Goal: Transaction & Acquisition: Download file/media

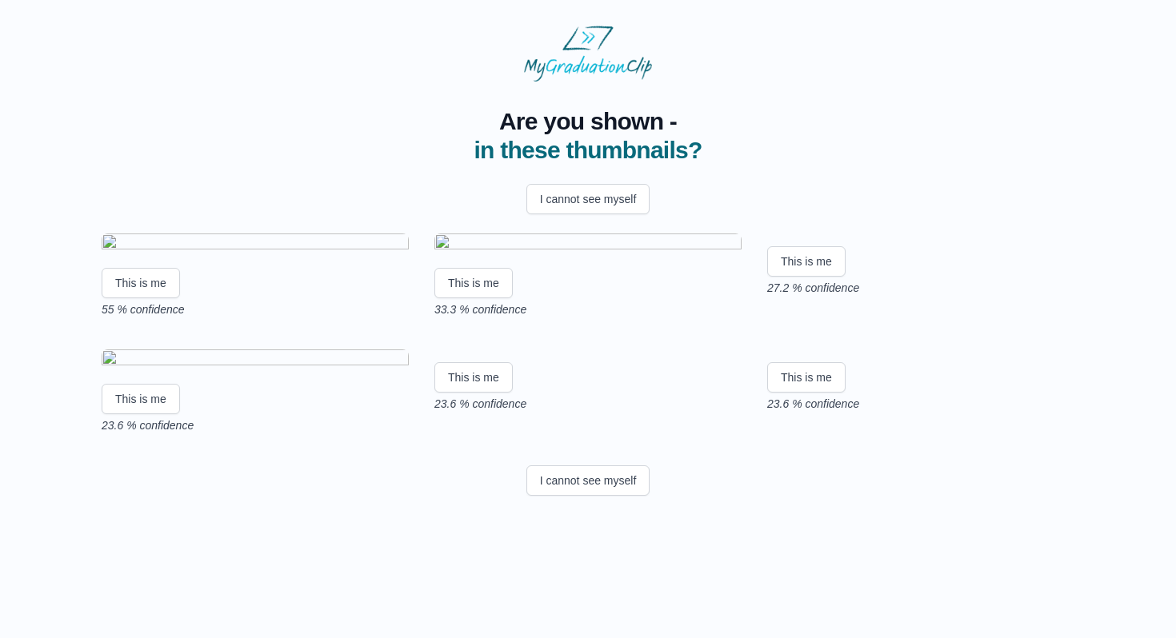
scroll to position [191, 0]
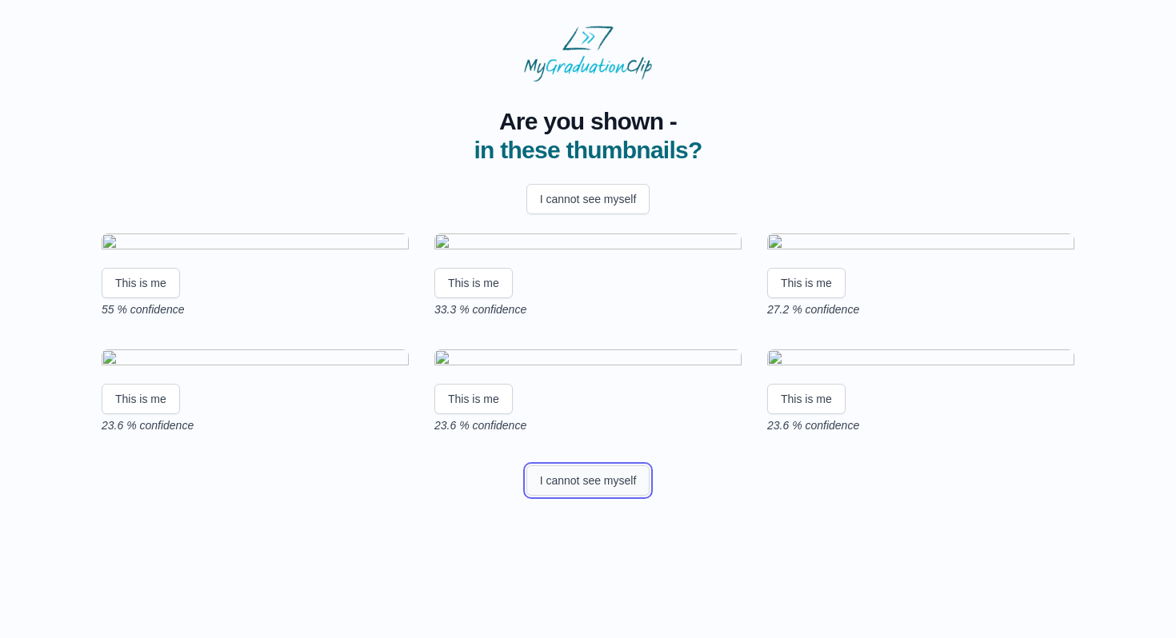
click at [613, 496] on button "I cannot see myself" at bounding box center [588, 481] width 124 height 30
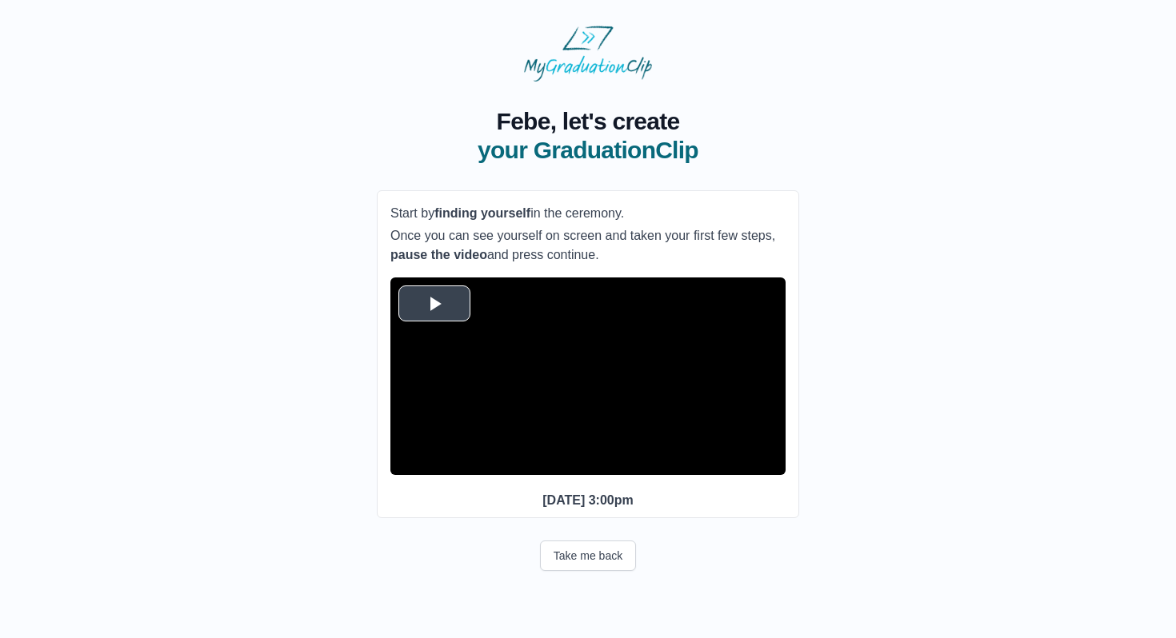
click at [434, 303] on span "Video Player" at bounding box center [434, 303] width 0 height 0
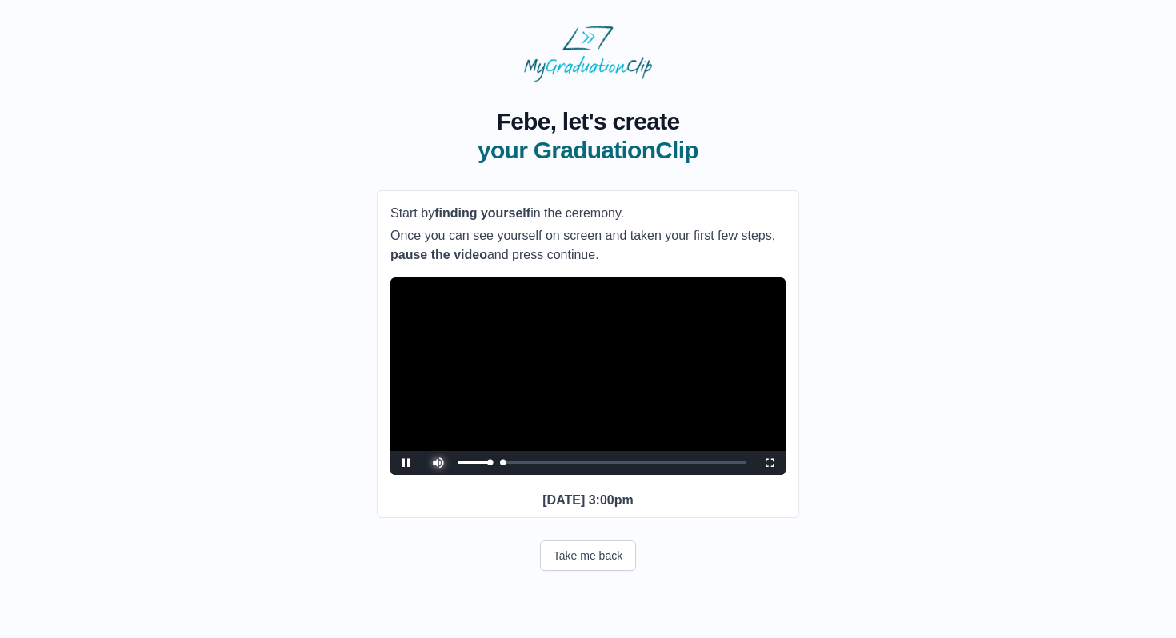
click at [438, 451] on span "Video Player" at bounding box center [438, 451] width 0 height 0
click at [505, 465] on div "Loaded : 0% 04:29 00:06 Progress : 0%" at bounding box center [603, 463] width 283 height 4
click at [769, 463] on span "Video Player" at bounding box center [769, 463] width 0 height 0
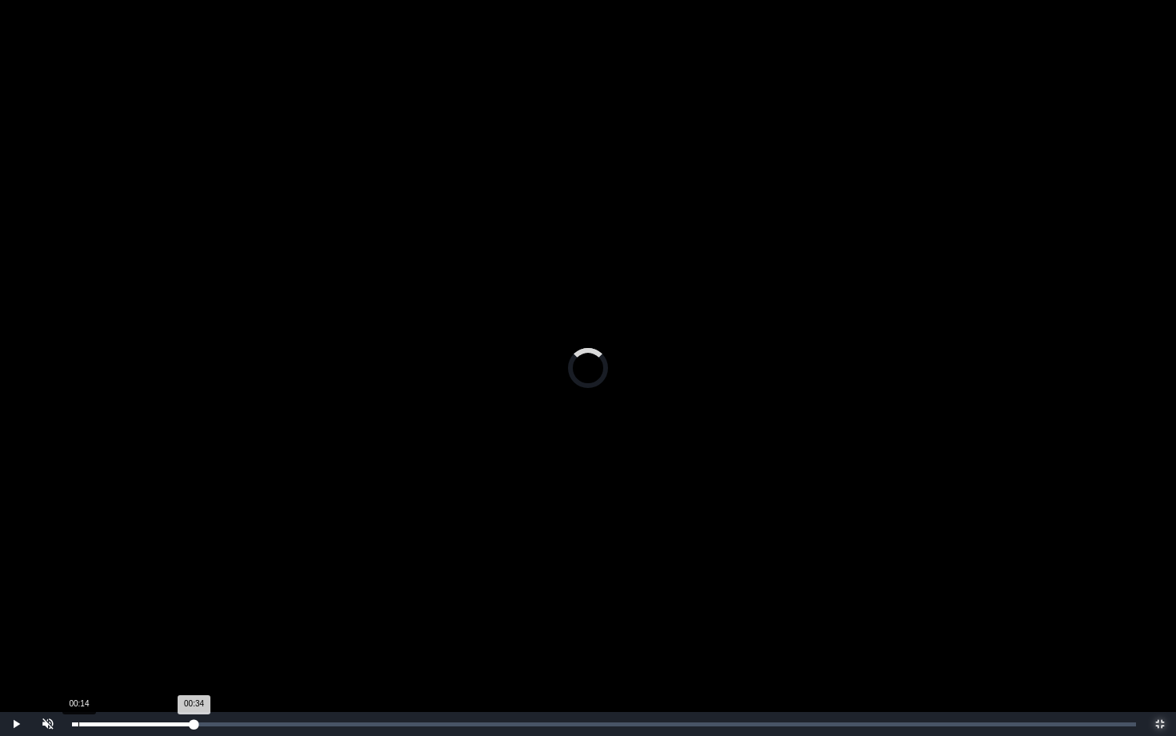
click at [79, 637] on div "00:14" at bounding box center [78, 724] width 1 height 4
click at [109, 637] on div "01:23" at bounding box center [109, 724] width 1 height 4
click at [48, 637] on span "Video Player" at bounding box center [48, 712] width 0 height 0
click at [151, 637] on div "02:58" at bounding box center [151, 724] width 1 height 4
click at [48, 637] on span "Video Player" at bounding box center [48, 712] width 0 height 0
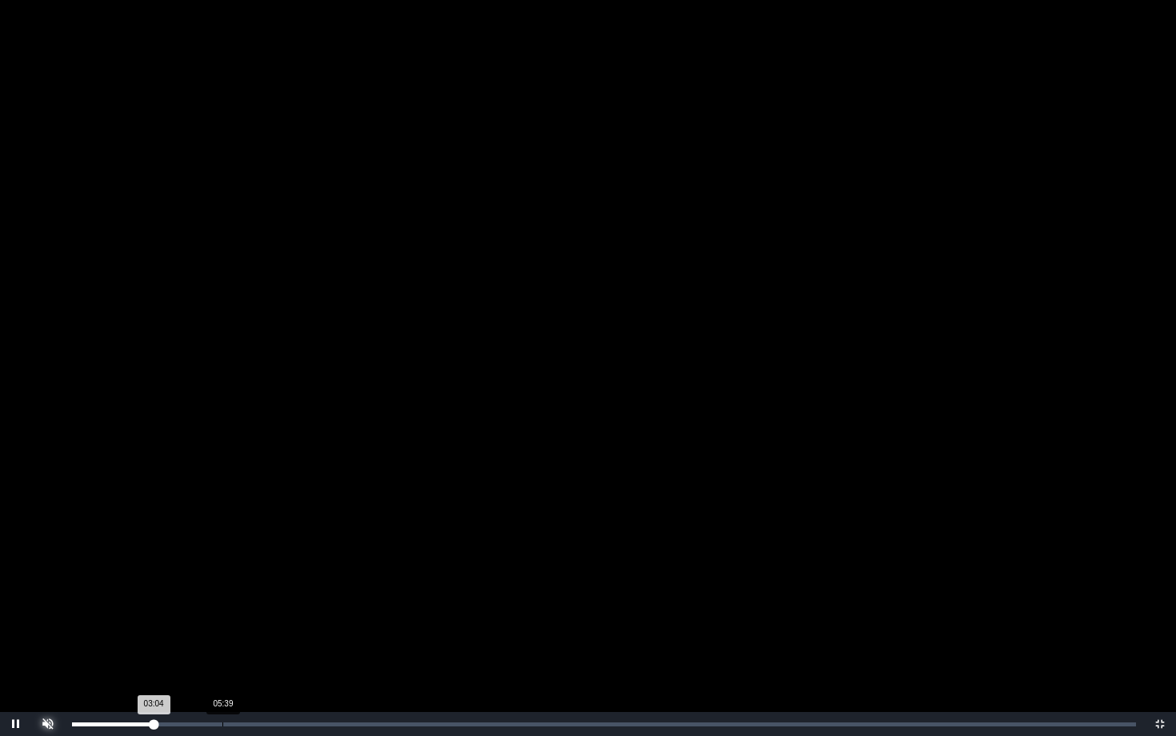
click at [230, 637] on div "Loaded : 0% 05:39 03:04 Progress : 0%" at bounding box center [604, 724] width 1080 height 24
click at [294, 637] on div "08:22" at bounding box center [294, 724] width 1 height 4
click at [849, 637] on div "Loaded : 0% 29:17 08:24 Progress : 0%" at bounding box center [604, 724] width 1080 height 24
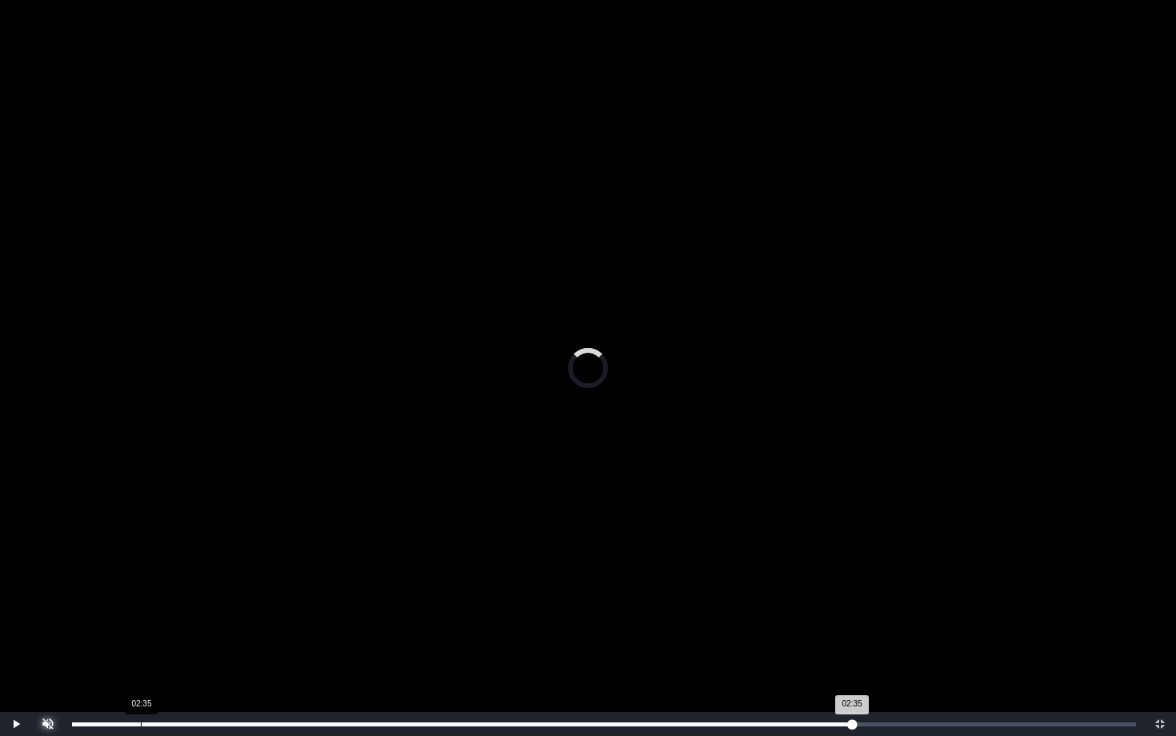
click at [141, 637] on div "02:35" at bounding box center [141, 724] width 1 height 4
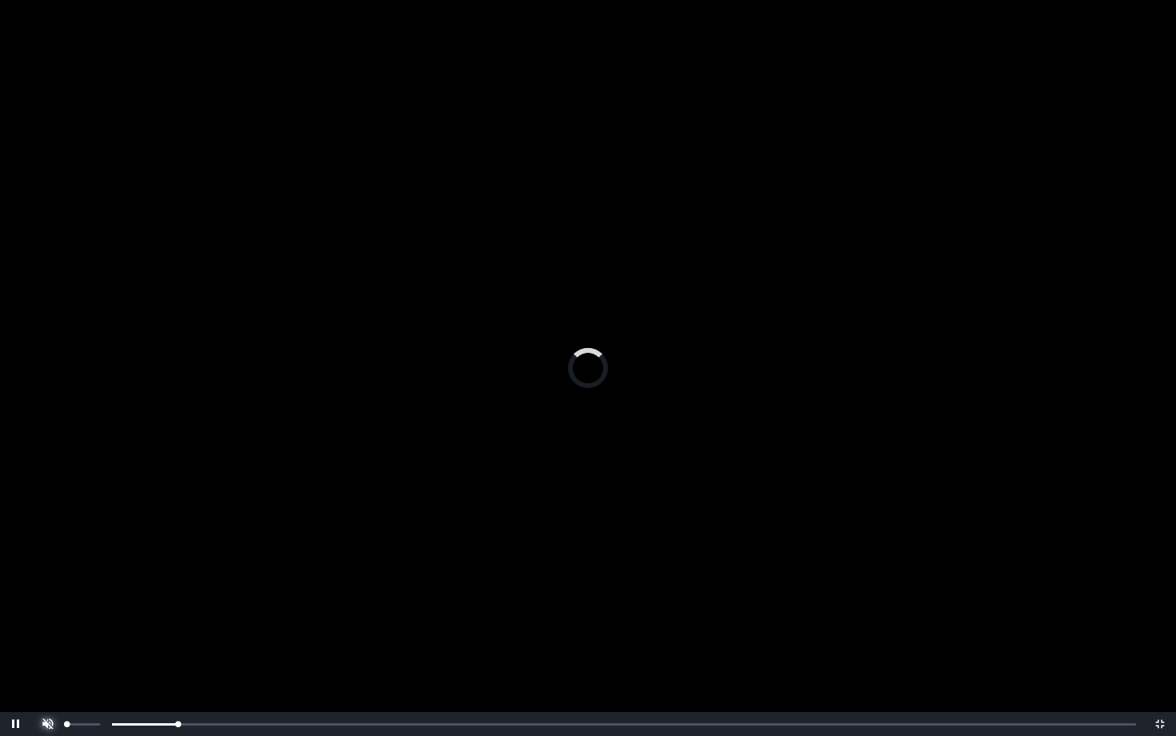
click at [48, 637] on span "Video Player" at bounding box center [48, 712] width 0 height 0
click at [74, 637] on div "Loaded : 0% 00:03 00:03 Progress : 0%" at bounding box center [604, 724] width 1080 height 24
drag, startPoint x: 71, startPoint y: 728, endPoint x: 46, endPoint y: 729, distance: 24.8
click at [46, 637] on div "Play Mute Current Time 0:00 / Loaded : 0% 00:00 00:00 Progress : 0% Stream Type…" at bounding box center [588, 724] width 1176 height 24
click at [73, 637] on div "00:02 Progress : 0%" at bounding box center [72, 724] width 1 height 4
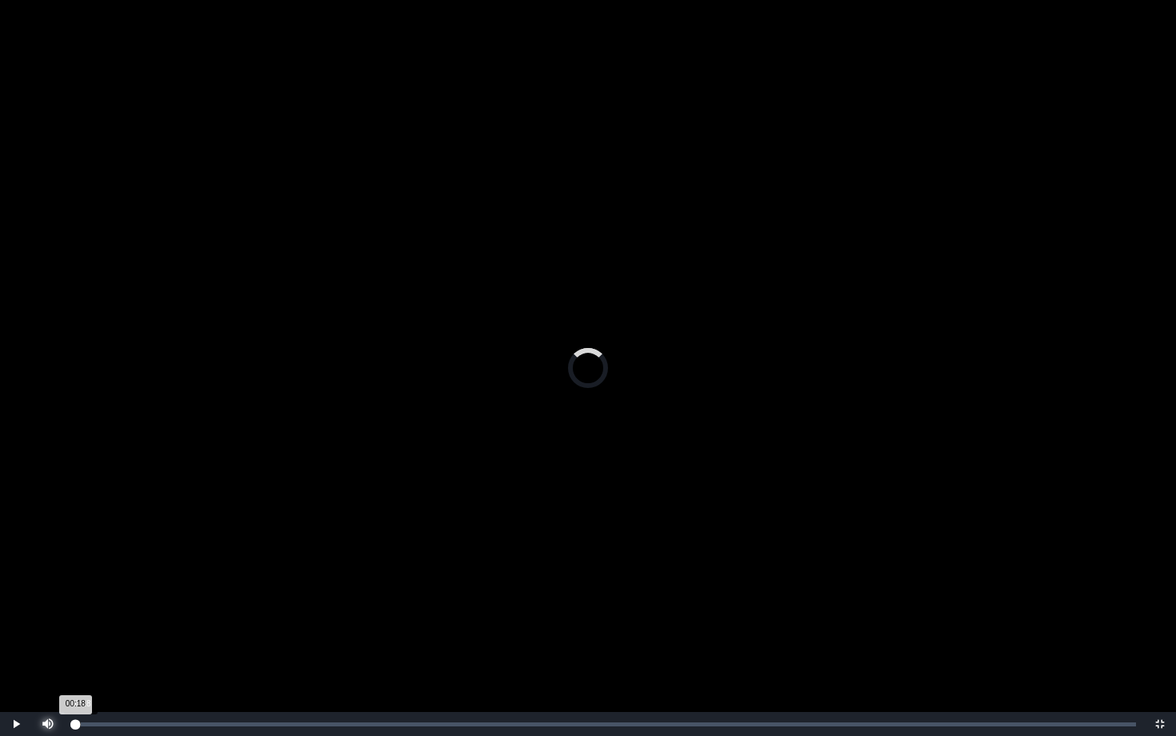
click at [75, 637] on div "00:18 Progress : 0%" at bounding box center [73, 724] width 3 height 4
click at [90, 637] on div "Loaded : 0% 00:41 00:41 Progress : 0%" at bounding box center [604, 724] width 1080 height 24
click at [1160, 637] on span "Video Player" at bounding box center [1160, 724] width 0 height 0
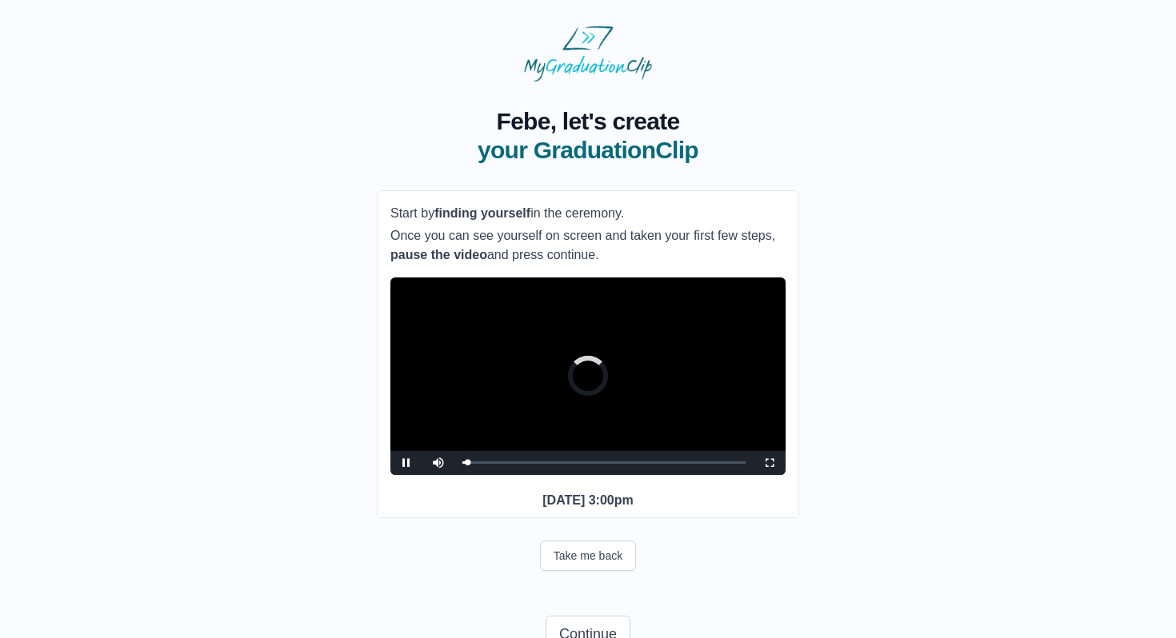
click at [542, 356] on video "Video Player" at bounding box center [587, 377] width 395 height 198
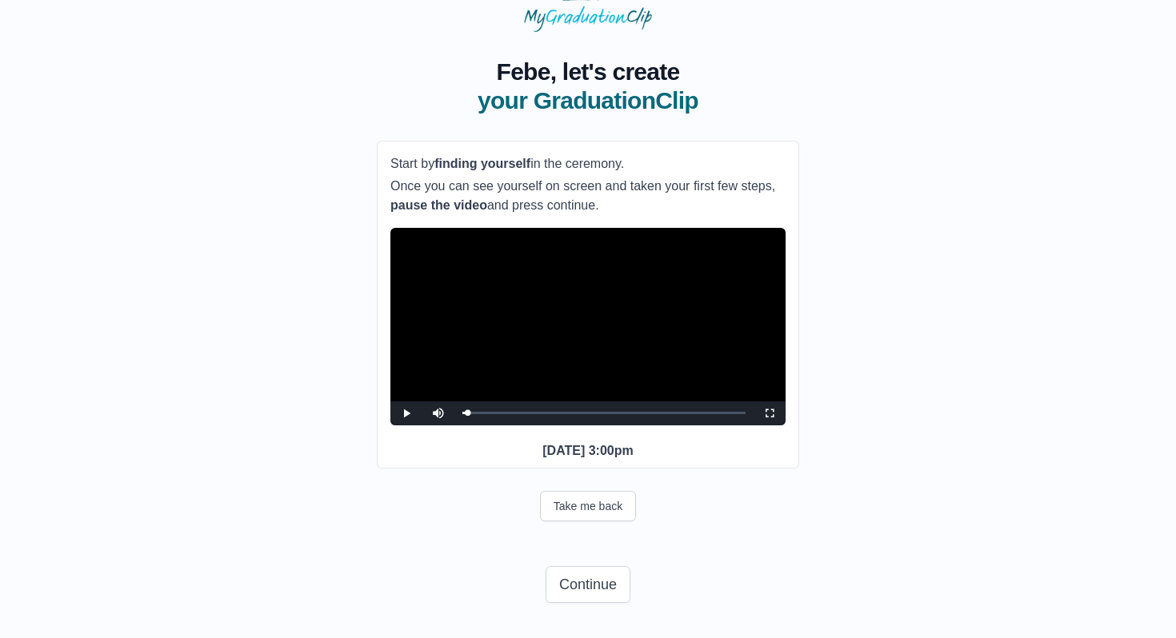
scroll to position [79, 0]
click at [406, 414] on span "Video Player" at bounding box center [406, 414] width 0 height 0
click at [769, 414] on span "Video Player" at bounding box center [769, 414] width 0 height 0
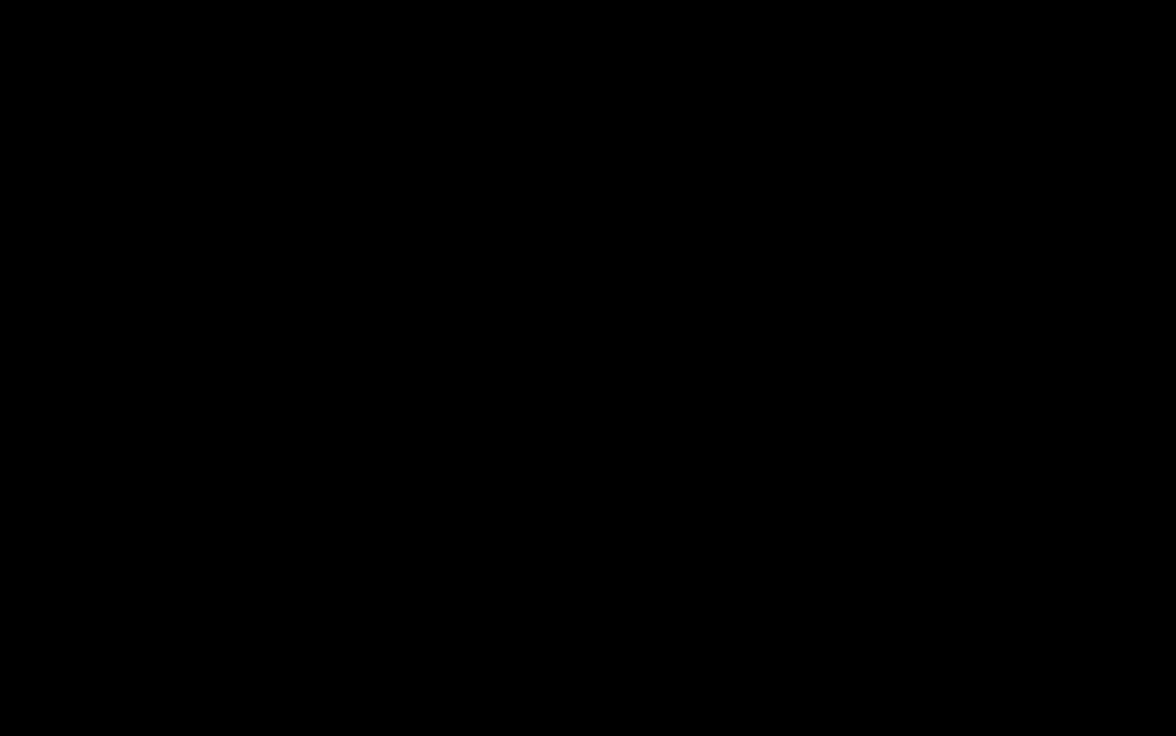
click at [110, 637] on div "Progress Bar" at bounding box center [105, 724] width 31 height 4
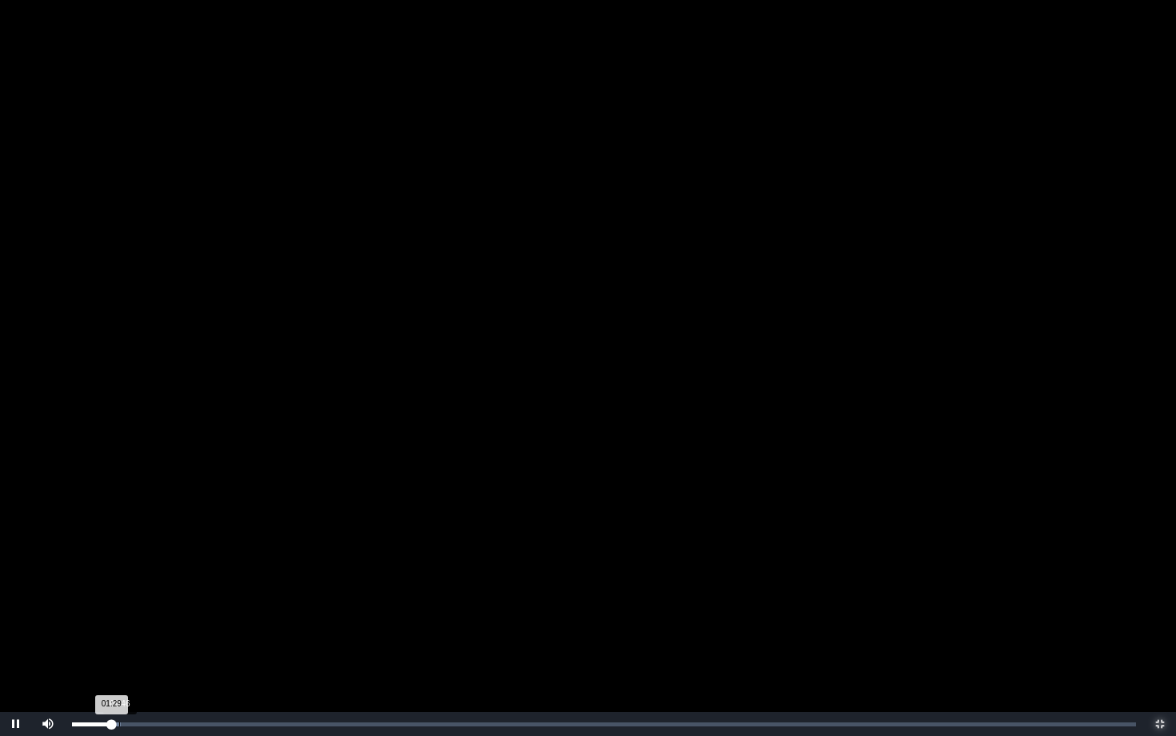
click at [119, 637] on div "Loaded : 0% 01:46 01:29 Progress : 0%" at bounding box center [604, 724] width 1064 height 4
click at [128, 637] on div "02:06" at bounding box center [128, 724] width 1 height 4
click at [138, 637] on div "02:29" at bounding box center [138, 724] width 1 height 4
click at [157, 637] on div "Loaded : 0% 03:11 02:50 Progress : 0%" at bounding box center [604, 724] width 1064 height 4
click at [164, 637] on div "03:27" at bounding box center [164, 724] width 1 height 4
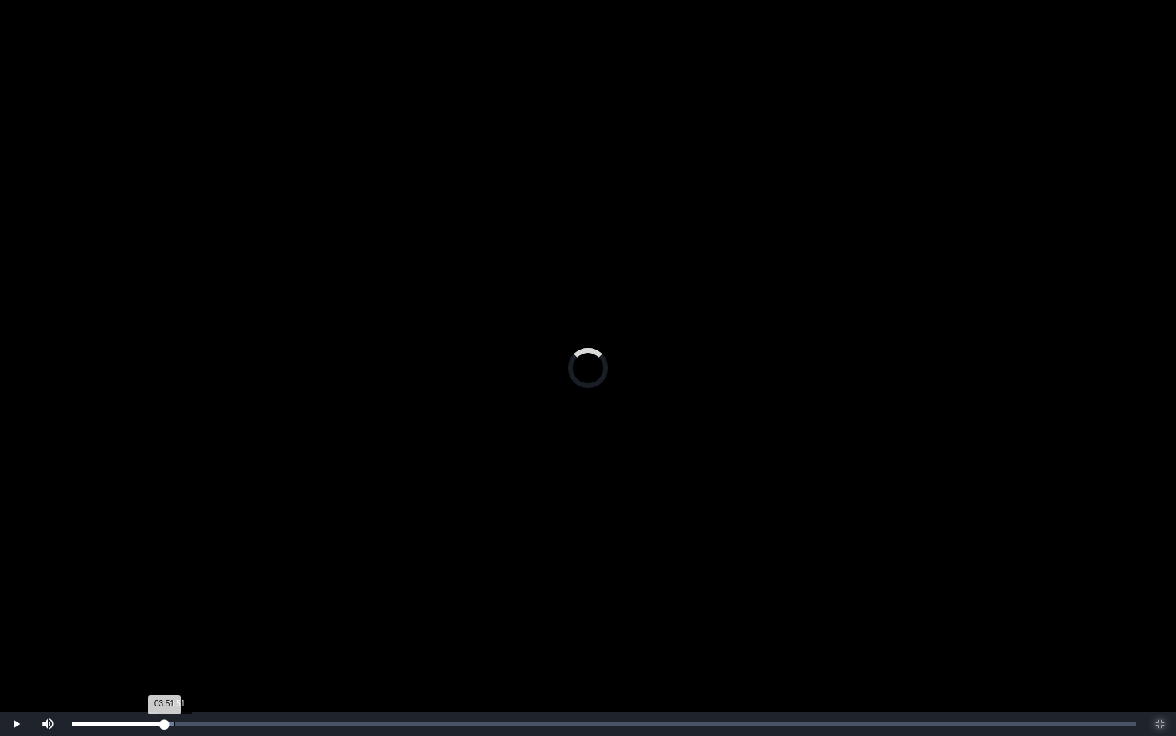
click at [174, 637] on div "03:51" at bounding box center [174, 724] width 1 height 4
click at [366, 534] on video "Video Player" at bounding box center [588, 368] width 1176 height 736
click at [349, 534] on video "Video Player" at bounding box center [588, 368] width 1176 height 736
click at [48, 637] on span "Video Player" at bounding box center [48, 712] width 0 height 0
click at [16, 637] on span "Video Player" at bounding box center [16, 724] width 0 height 0
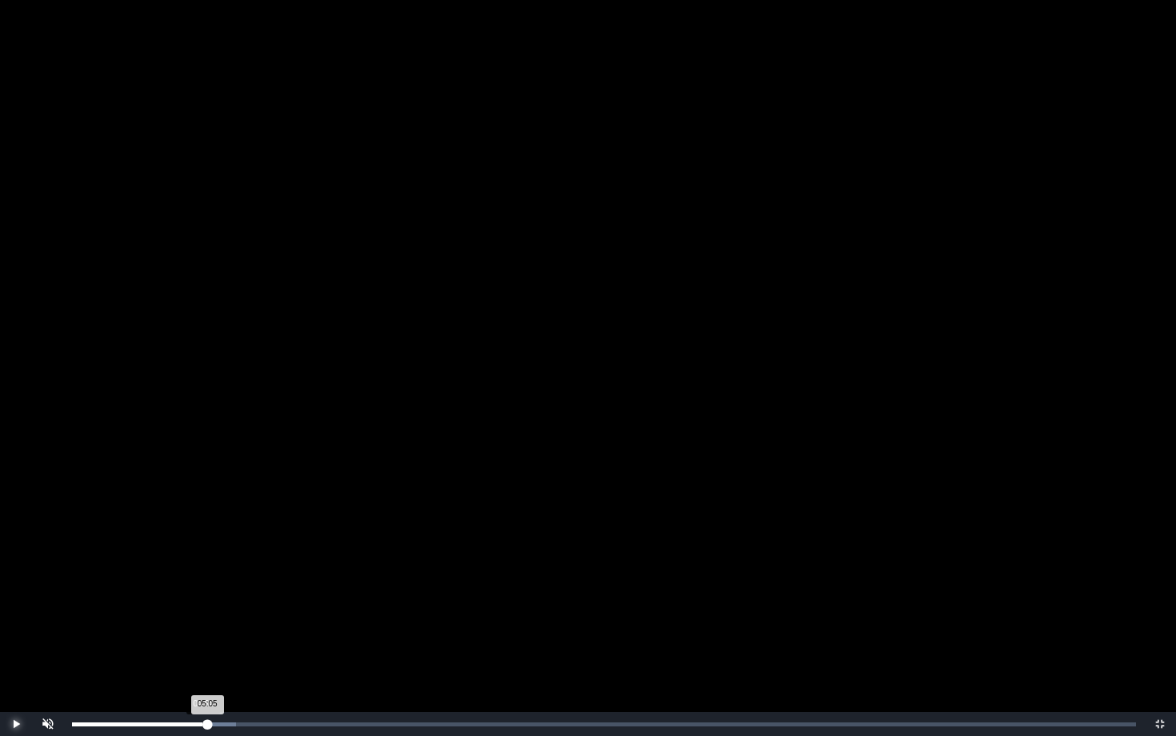
click at [202, 637] on div "05:05 Progress : 0%" at bounding box center [139, 724] width 135 height 4
click at [16, 637] on span "Video Player" at bounding box center [16, 724] width 0 height 0
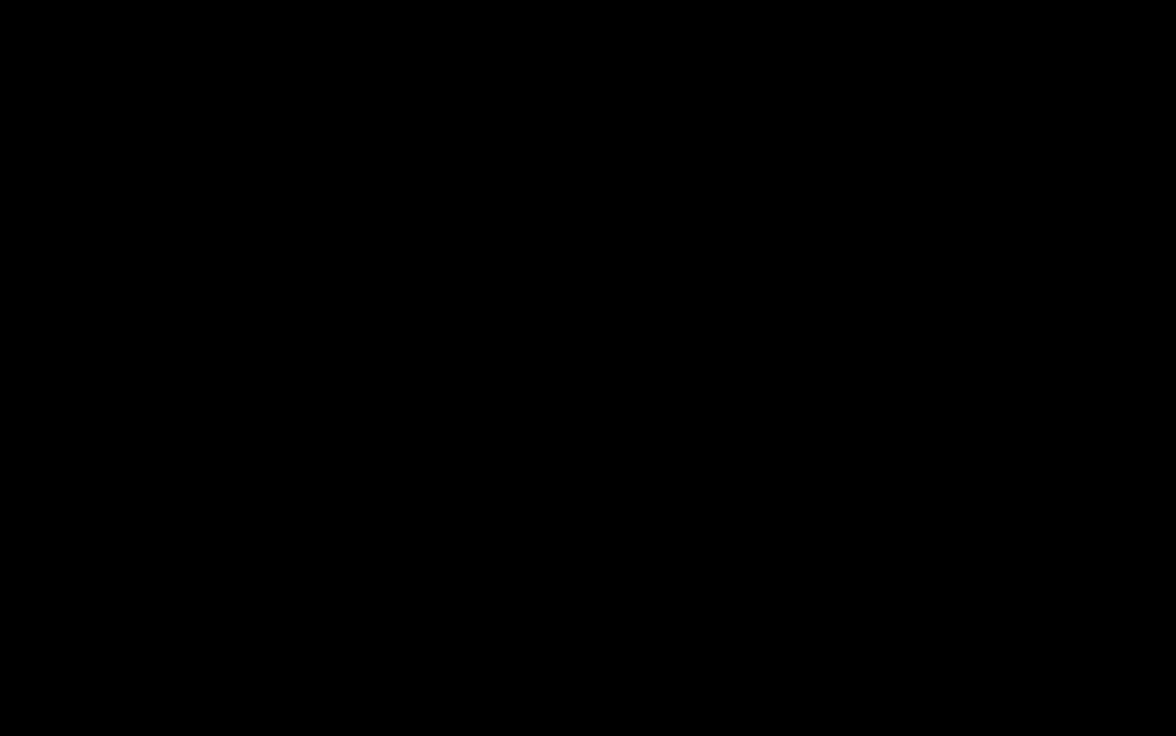
click at [16, 637] on span "Video Player" at bounding box center [16, 724] width 0 height 0
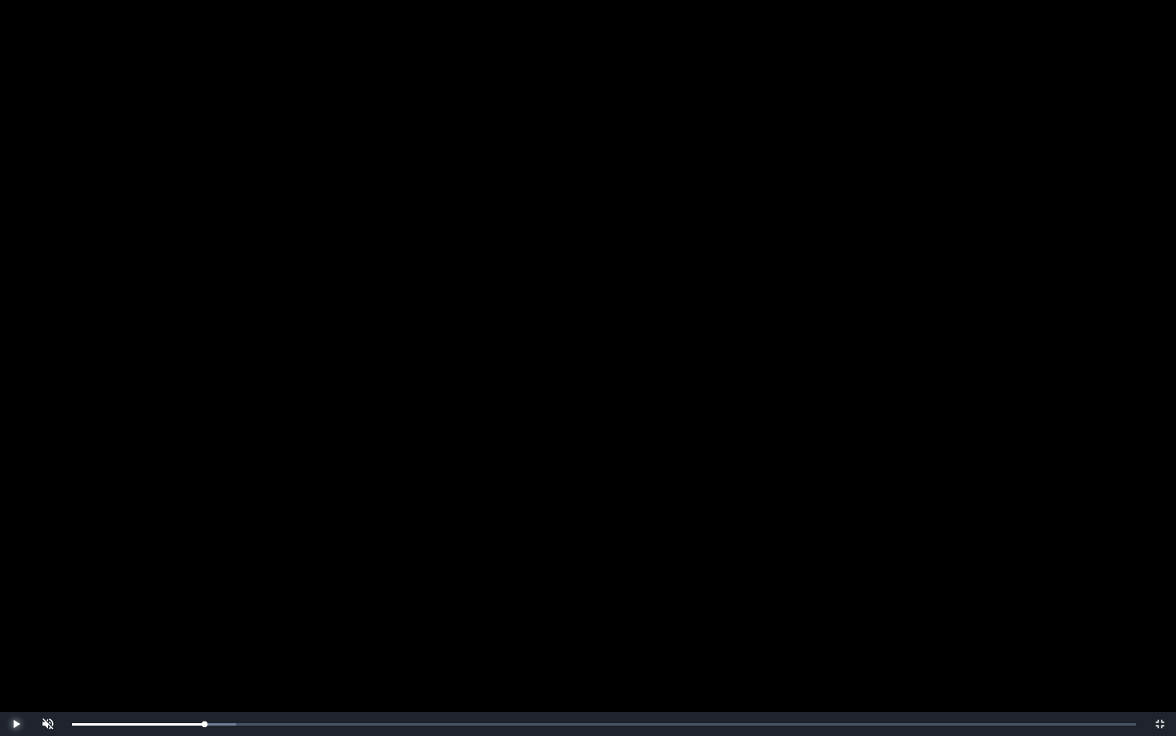
click at [16, 637] on span "Video Player" at bounding box center [16, 724] width 0 height 0
click at [1160, 637] on span "Video Player" at bounding box center [1160, 724] width 0 height 0
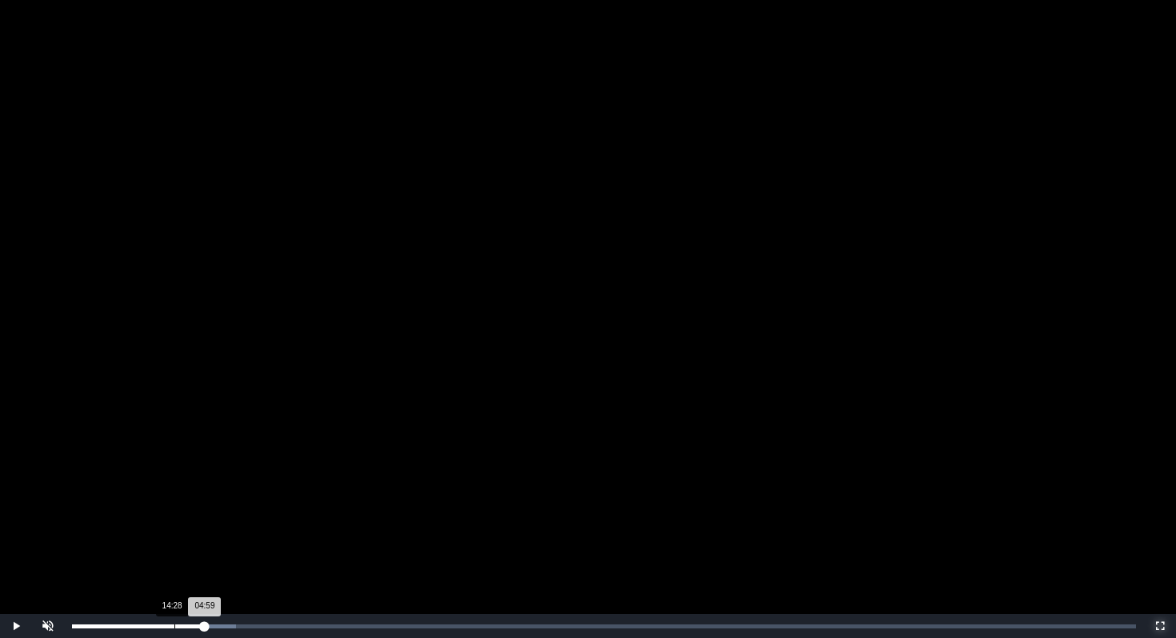
scroll to position [9, 0]
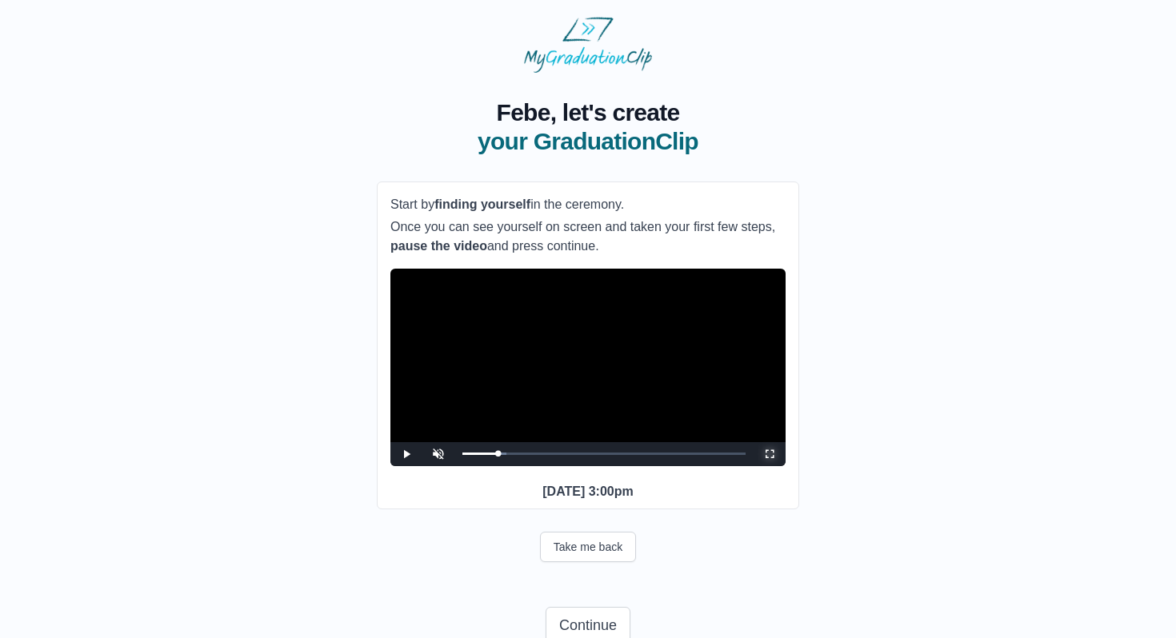
click at [769, 454] on span "Video Player" at bounding box center [769, 454] width 0 height 0
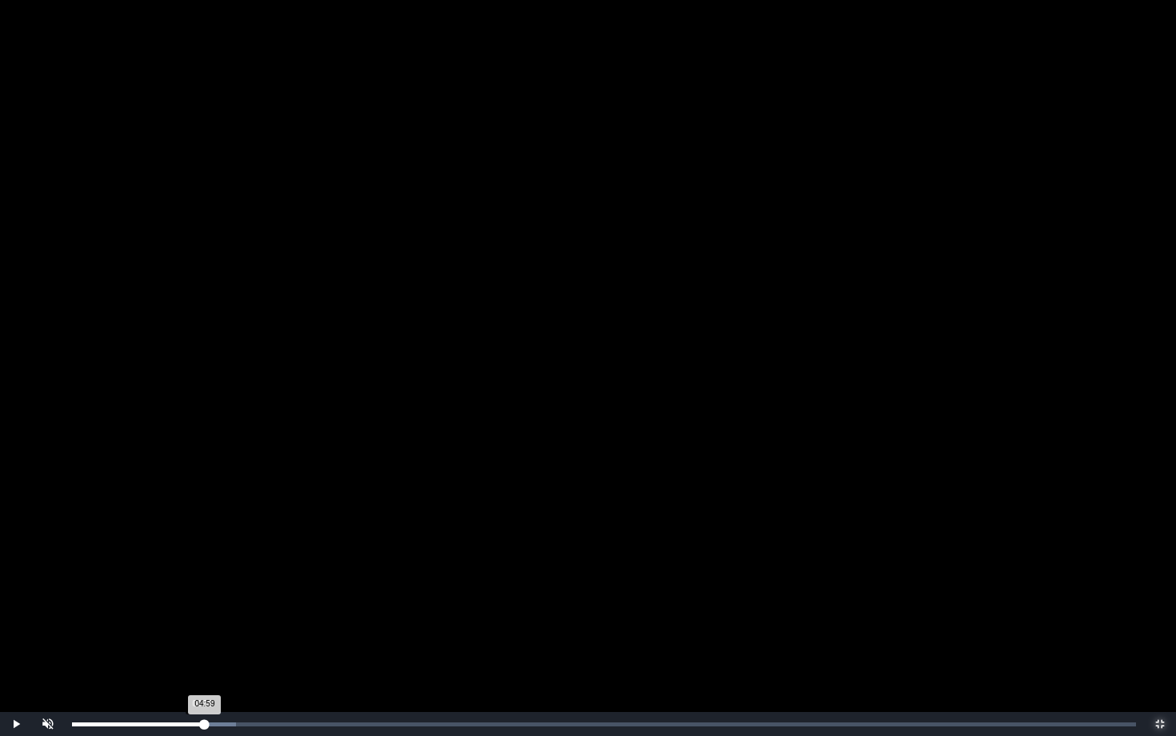
click at [202, 637] on div "04:59 Progress : 0%" at bounding box center [138, 724] width 133 height 4
click at [16, 637] on span "Video Player" at bounding box center [16, 724] width 0 height 0
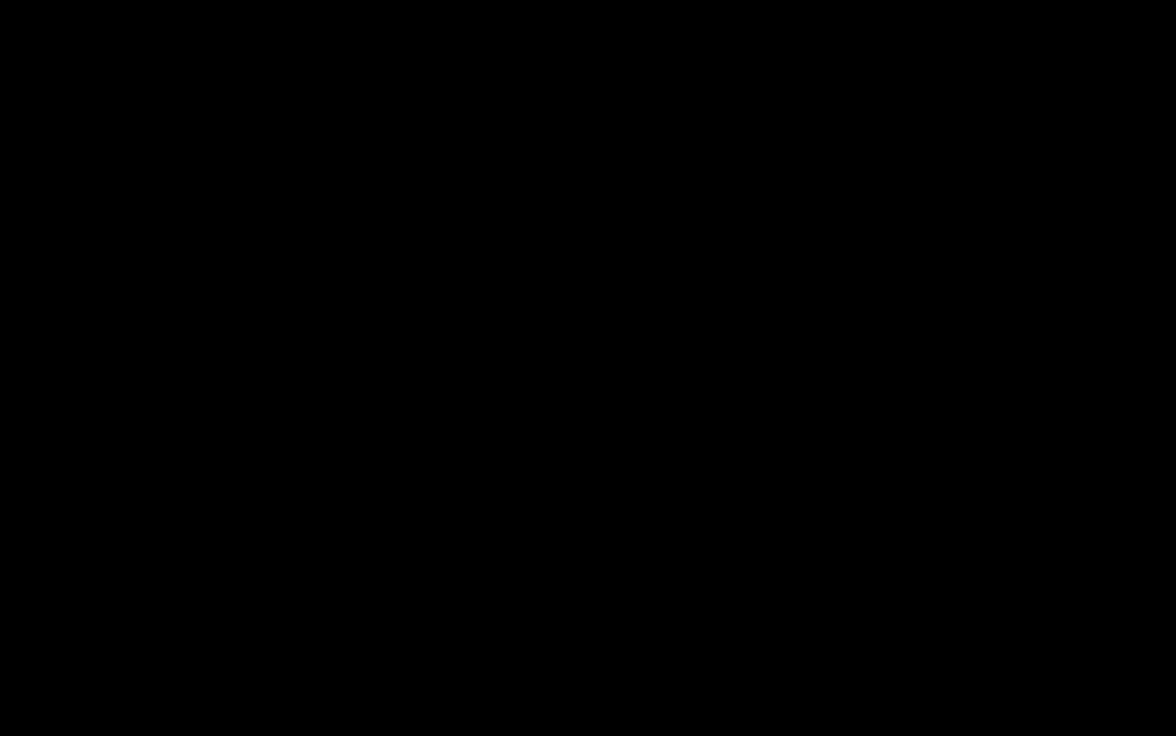
click at [16, 637] on span "Video Player" at bounding box center [16, 724] width 0 height 0
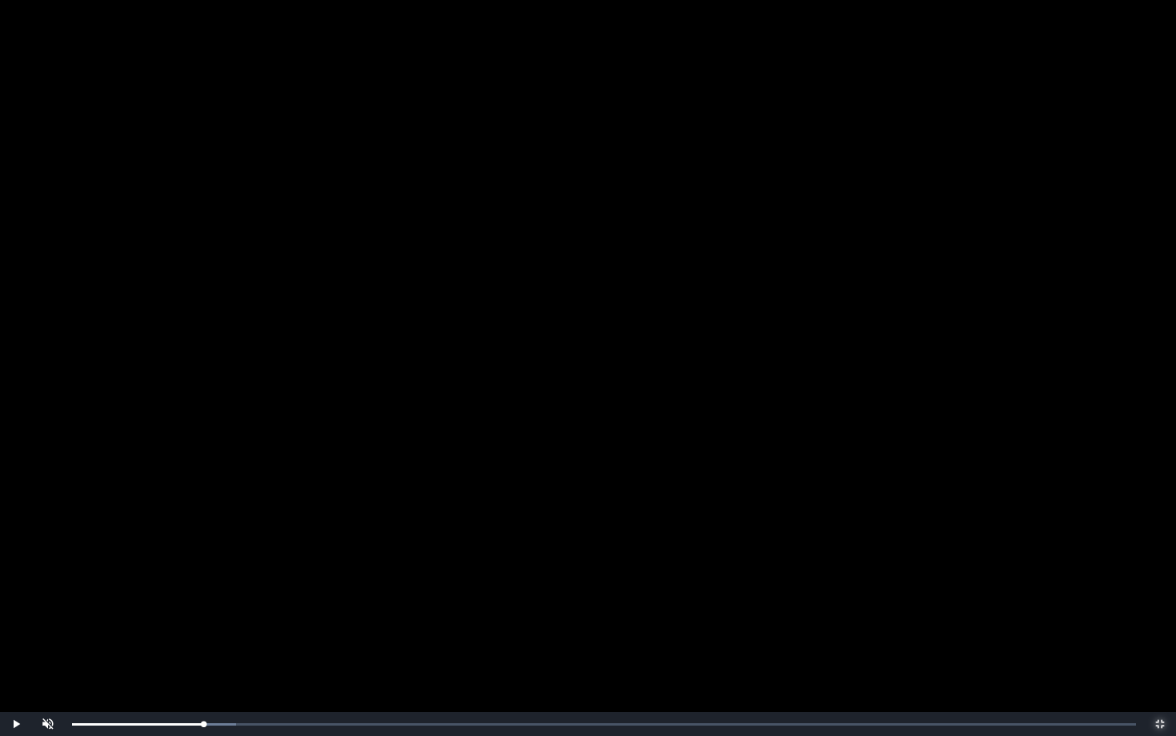
click at [1160, 637] on span "Video Player" at bounding box center [1160, 724] width 0 height 0
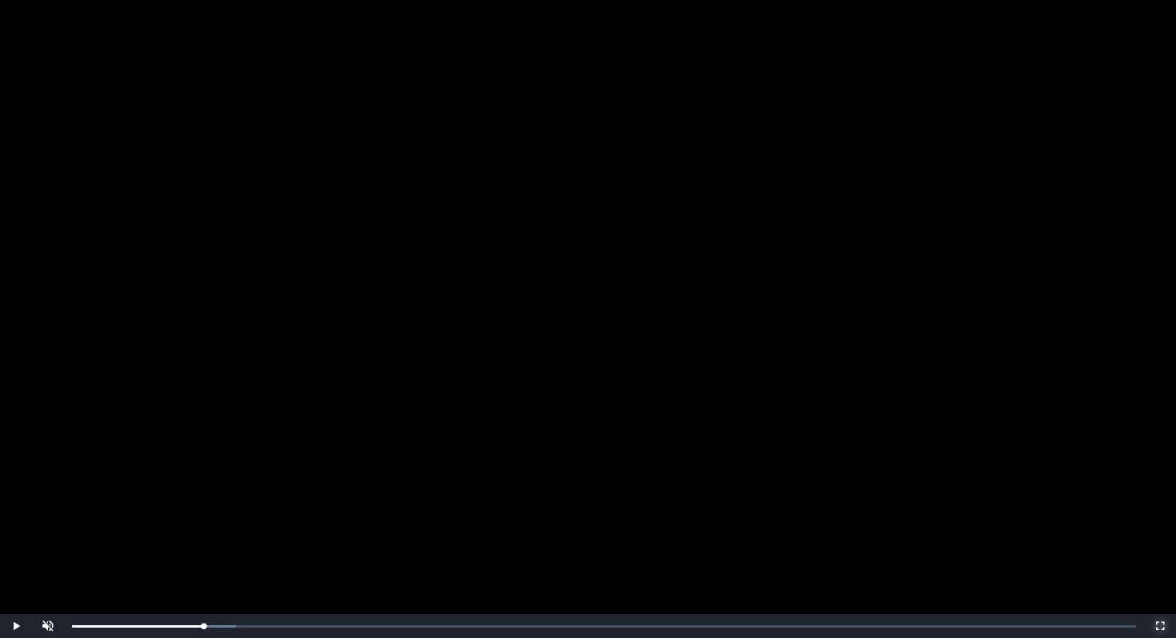
scroll to position [79, 0]
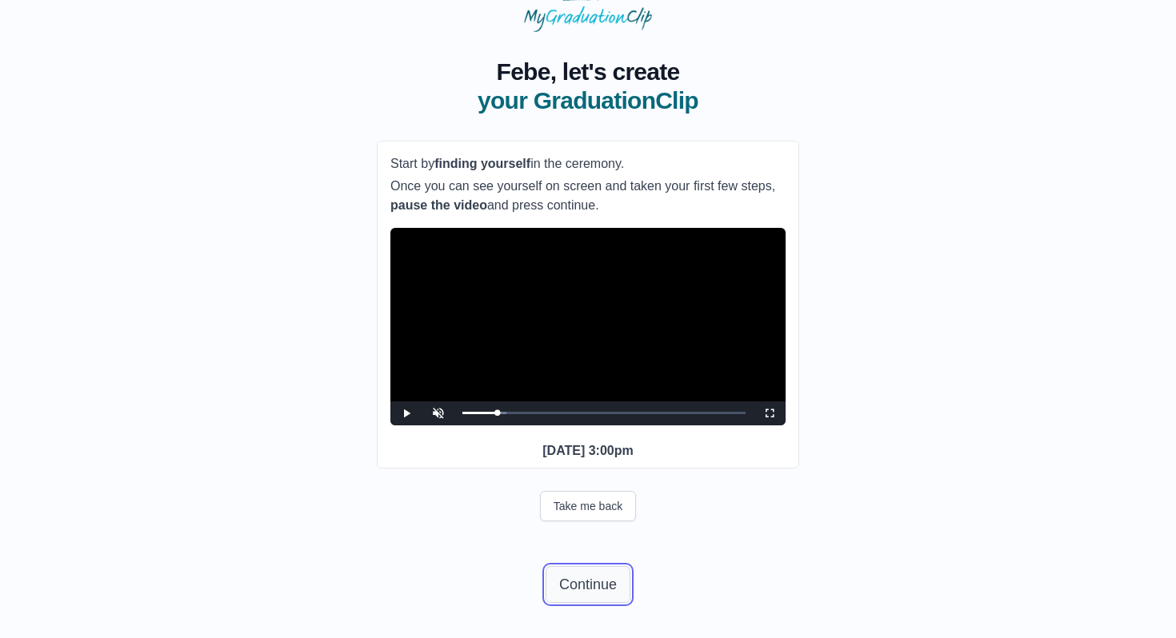
click at [584, 581] on button "Continue" at bounding box center [588, 584] width 85 height 37
click at [892, 498] on div "**********" at bounding box center [588, 322] width 1125 height 581
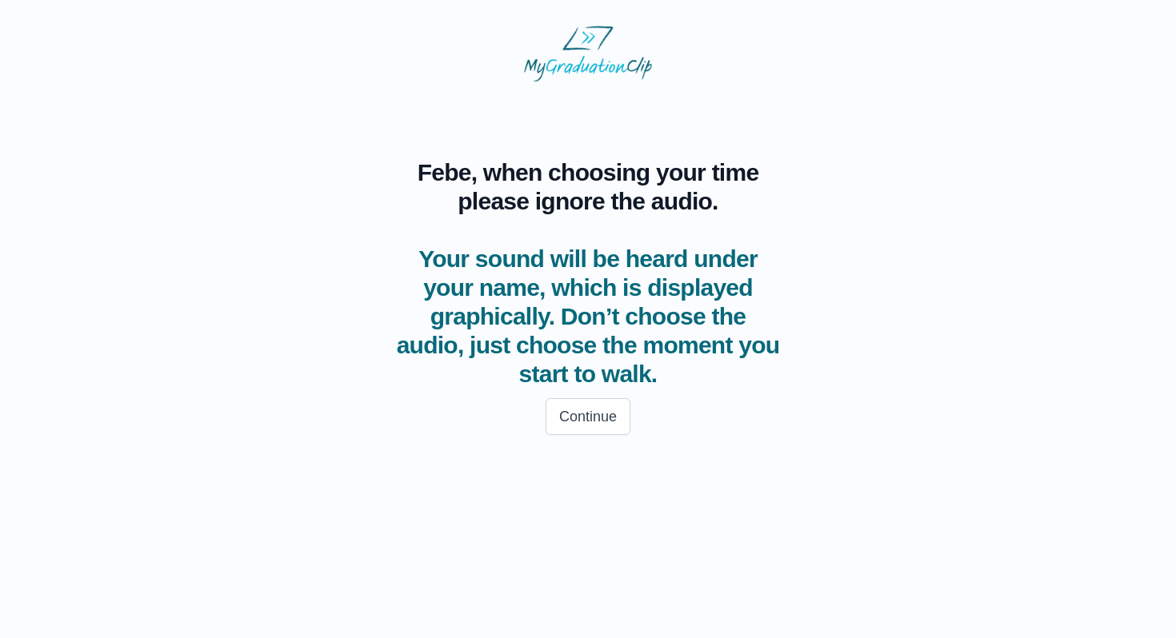
scroll to position [0, 0]
click at [582, 417] on button "Continue" at bounding box center [588, 416] width 85 height 37
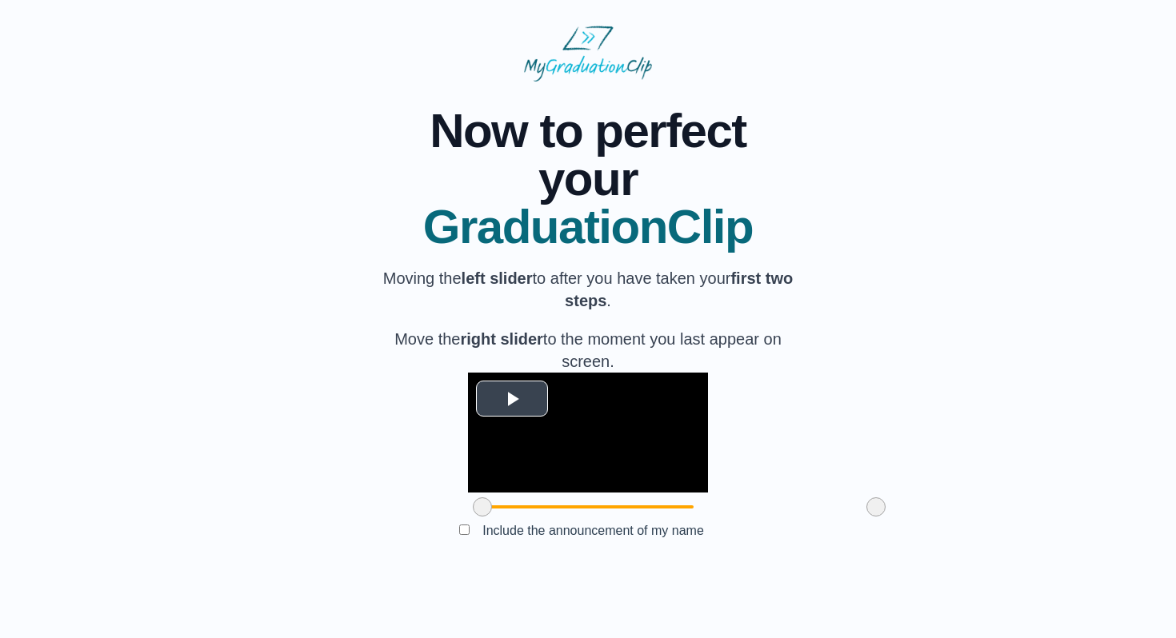
scroll to position [75, 0]
drag, startPoint x: 389, startPoint y: 550, endPoint x: 480, endPoint y: 558, distance: 91.5
click at [564, 517] on span at bounding box center [573, 507] width 19 height 19
drag, startPoint x: 480, startPoint y: 558, endPoint x: 514, endPoint y: 555, distance: 33.7
click at [598, 517] on span at bounding box center [607, 507] width 19 height 19
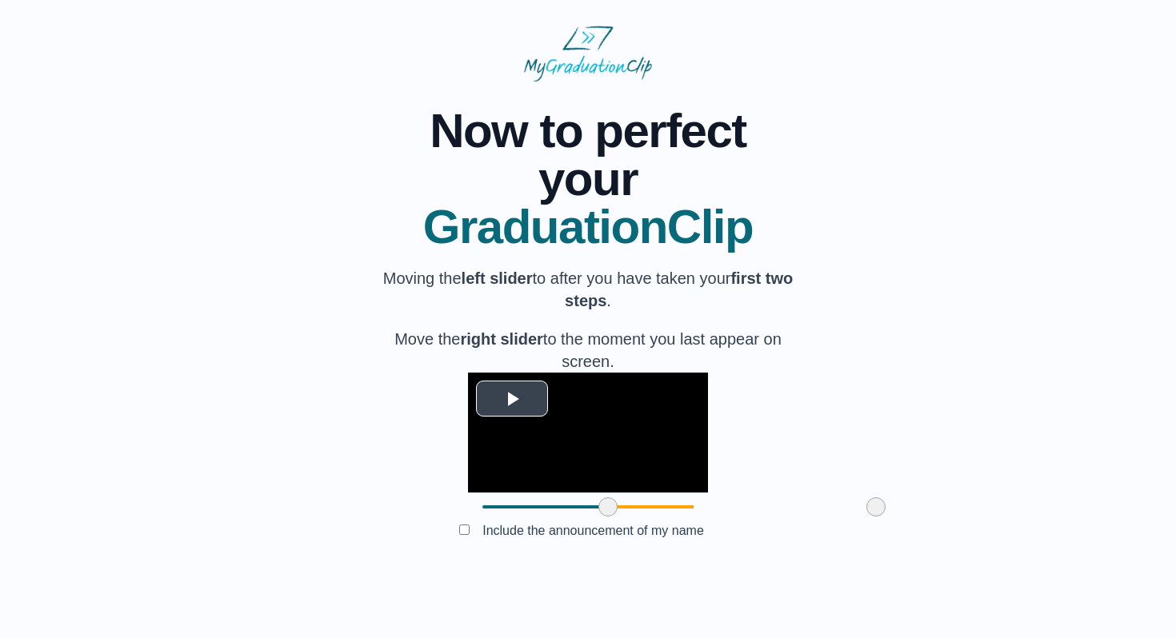
click at [512, 398] on span "Video Player" at bounding box center [512, 398] width 0 height 0
click at [484, 469] on span "Video Player" at bounding box center [484, 469] width 0 height 0
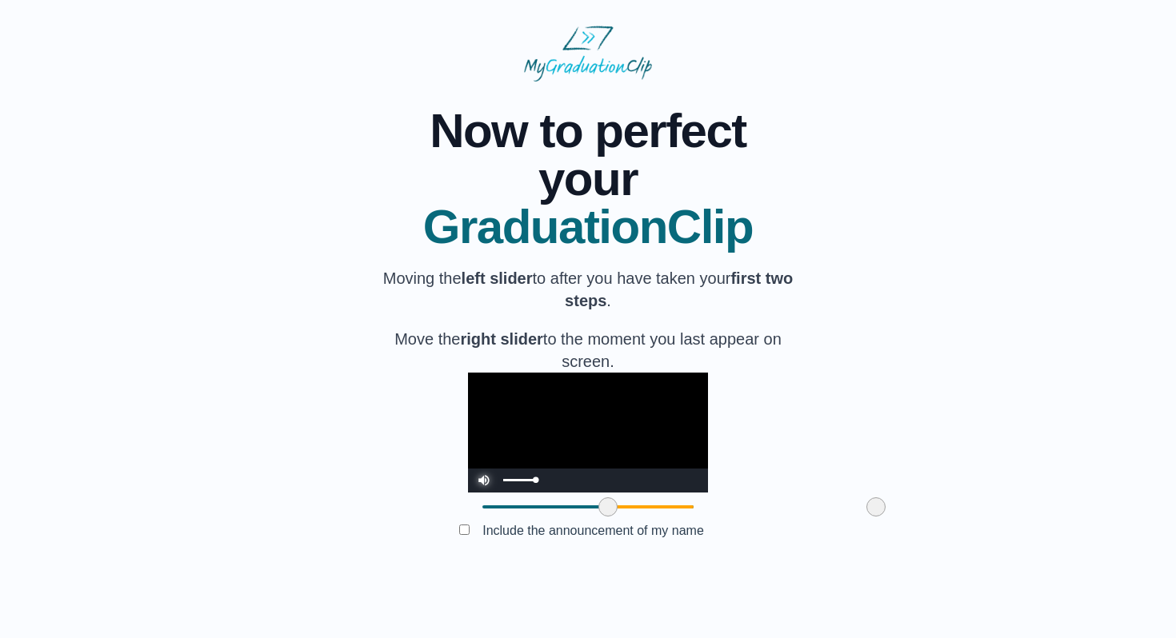
click at [484, 469] on span "Video Player" at bounding box center [484, 469] width 0 height 0
drag, startPoint x: 784, startPoint y: 548, endPoint x: 760, endPoint y: 549, distance: 24.0
click at [842, 517] on span at bounding box center [851, 507] width 19 height 19
click at [593, 571] on button "Submit" at bounding box center [588, 556] width 62 height 30
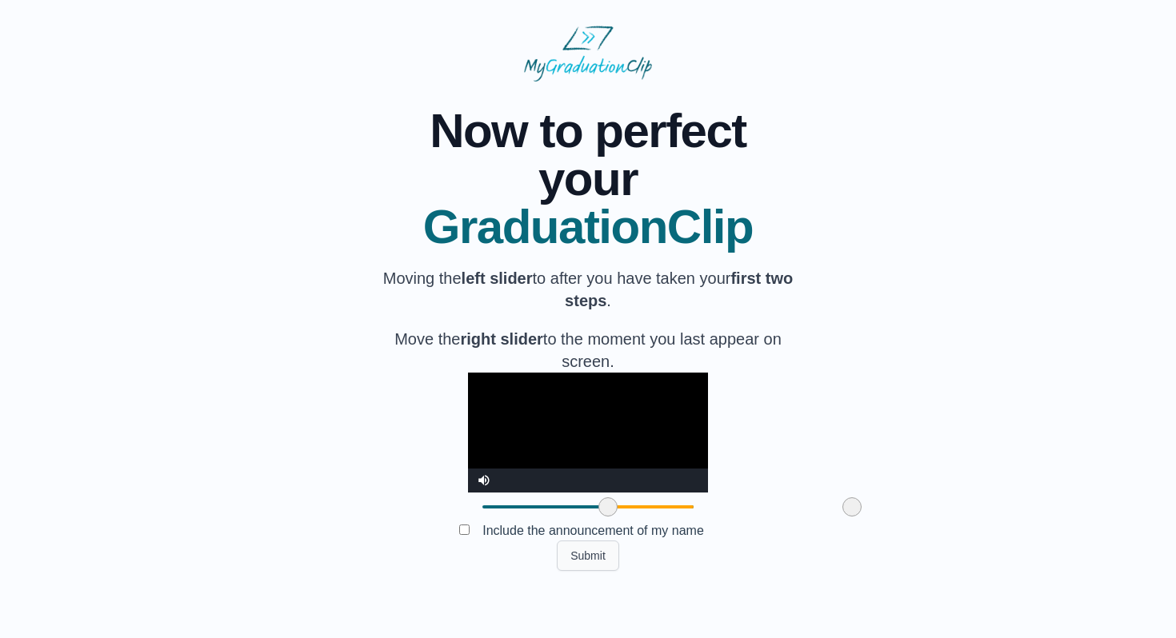
scroll to position [0, 0]
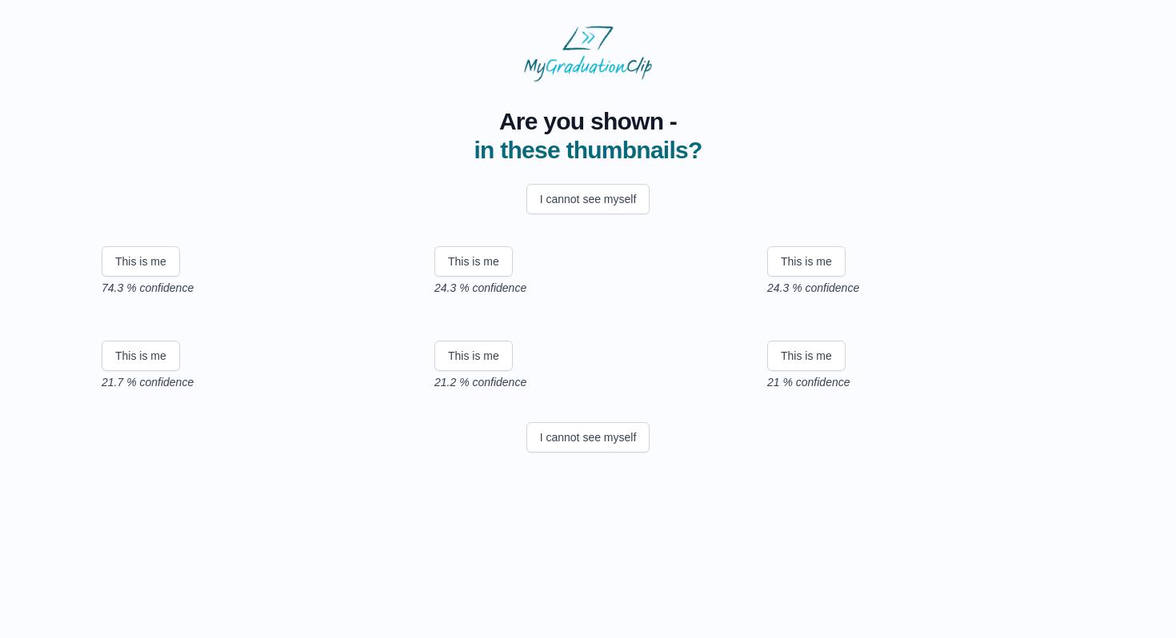
scroll to position [191, 0]
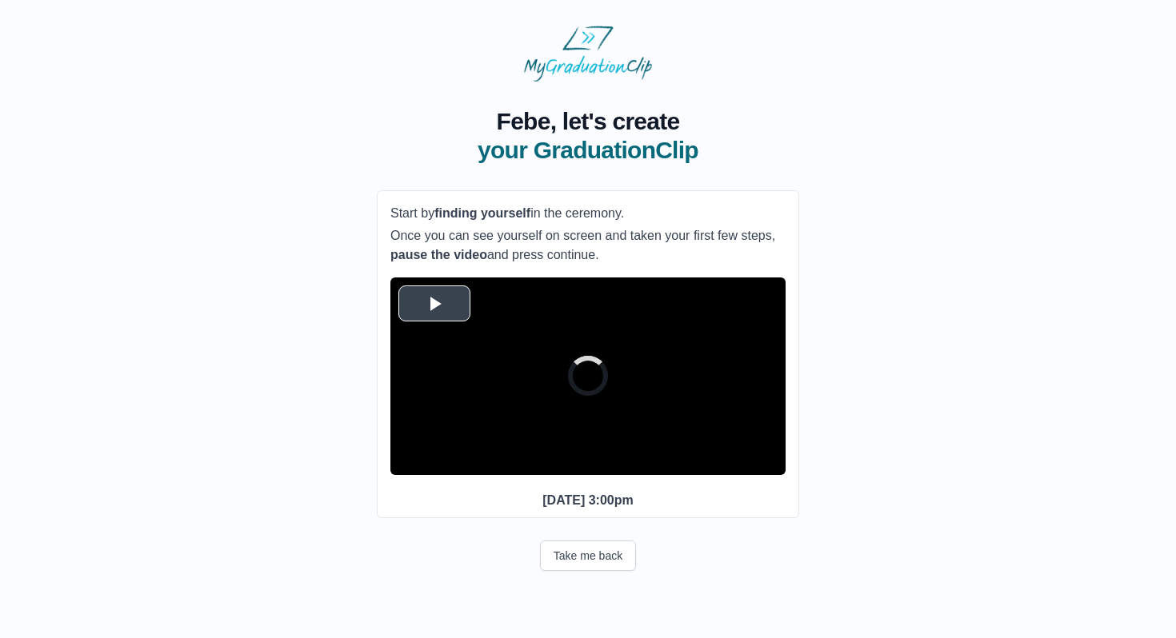
click at [434, 303] on span "Video Player" at bounding box center [434, 303] width 0 height 0
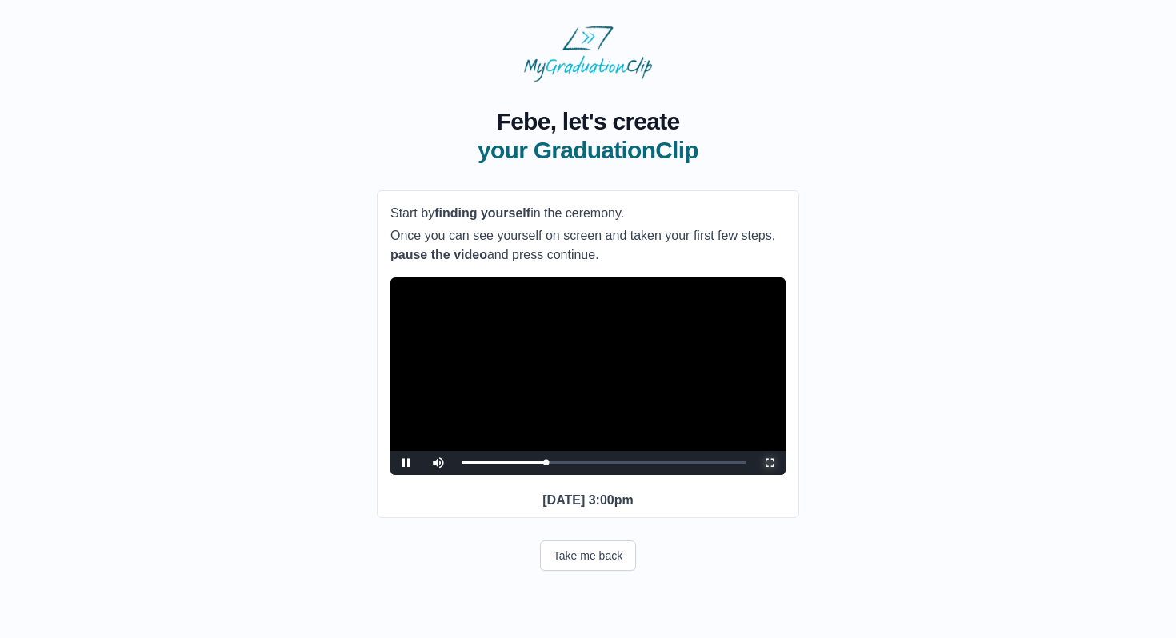
click at [769, 463] on span "Video Player" at bounding box center [769, 463] width 0 height 0
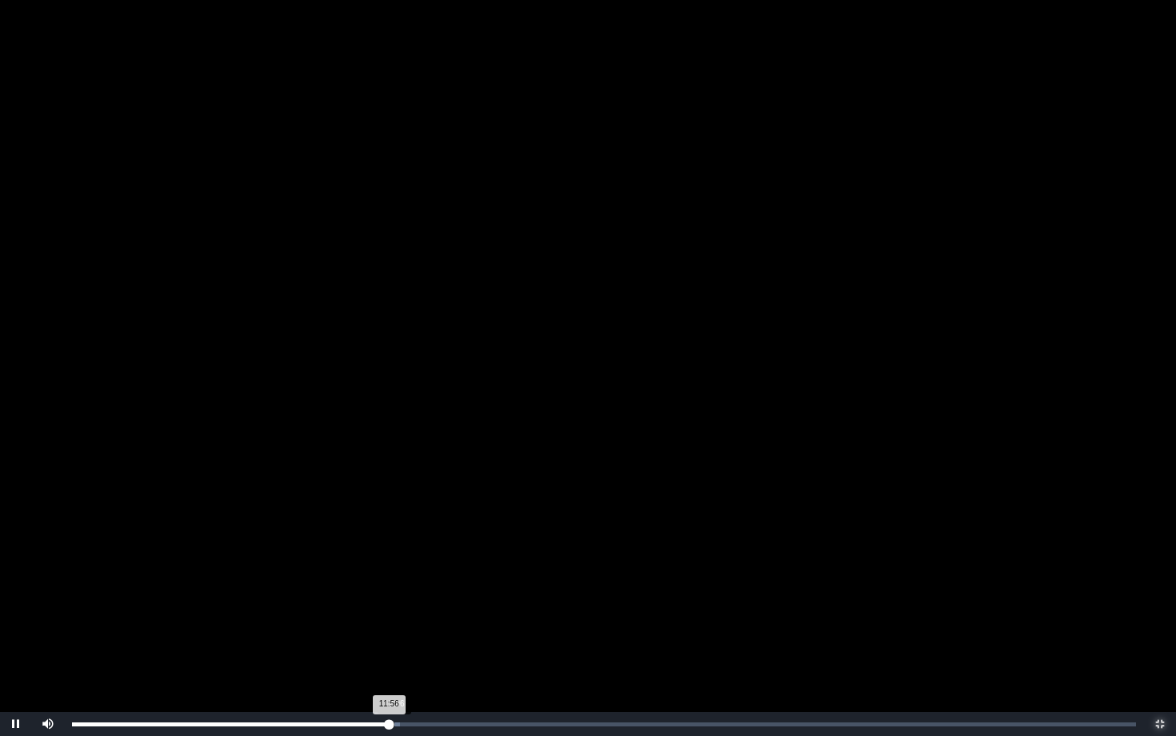
click at [390, 637] on div "11:56 Progress : 0%" at bounding box center [231, 724] width 318 height 4
click at [401, 637] on div "12:22" at bounding box center [401, 724] width 1 height 4
click at [407, 637] on div "Loaded : 0% 12:35 12:24 Progress : 0%" at bounding box center [604, 724] width 1080 height 24
click at [426, 637] on div "Loaded : 0% 13:20 12:37 Progress : 0%" at bounding box center [604, 724] width 1080 height 24
click at [444, 637] on div "14:00" at bounding box center [444, 724] width 1 height 4
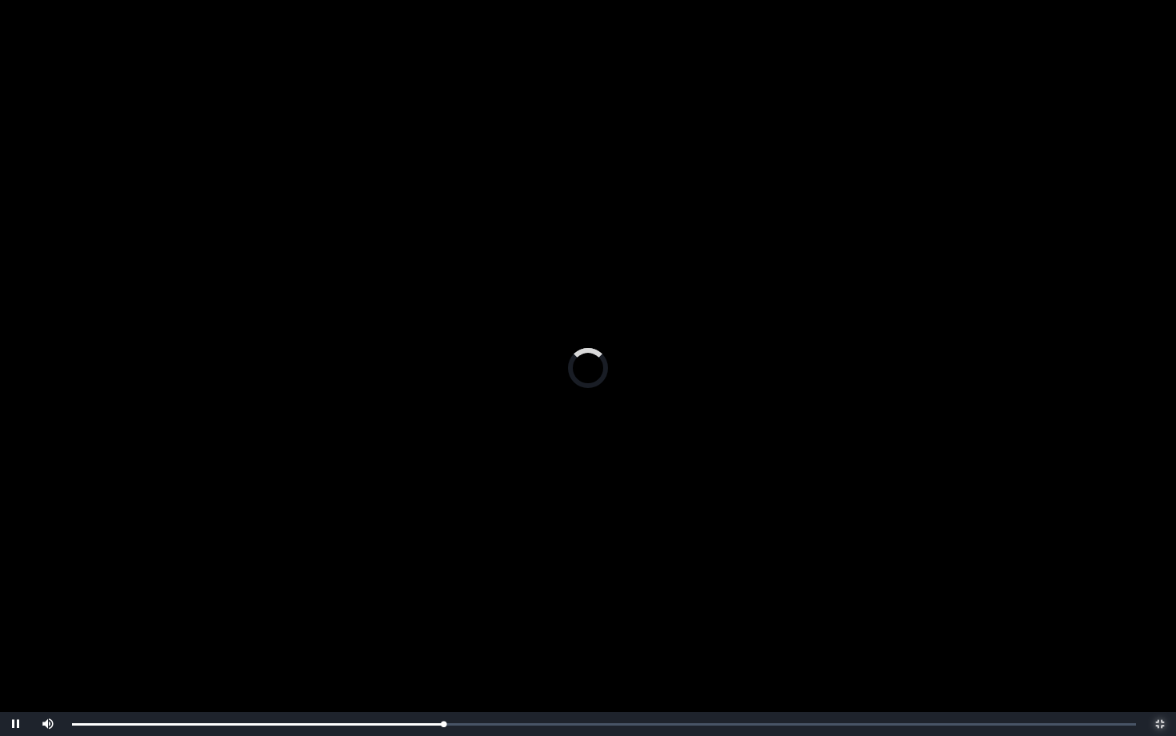
click at [1160, 637] on span "Video Player" at bounding box center [1160, 724] width 0 height 0
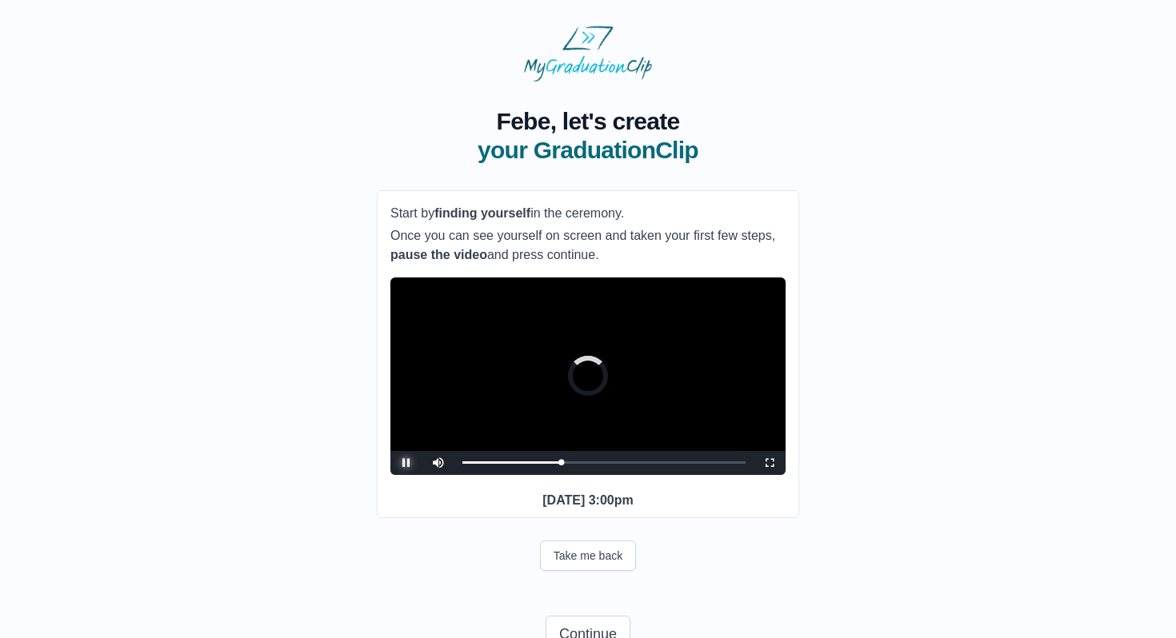
click at [406, 463] on span "Video Player" at bounding box center [406, 463] width 0 height 0
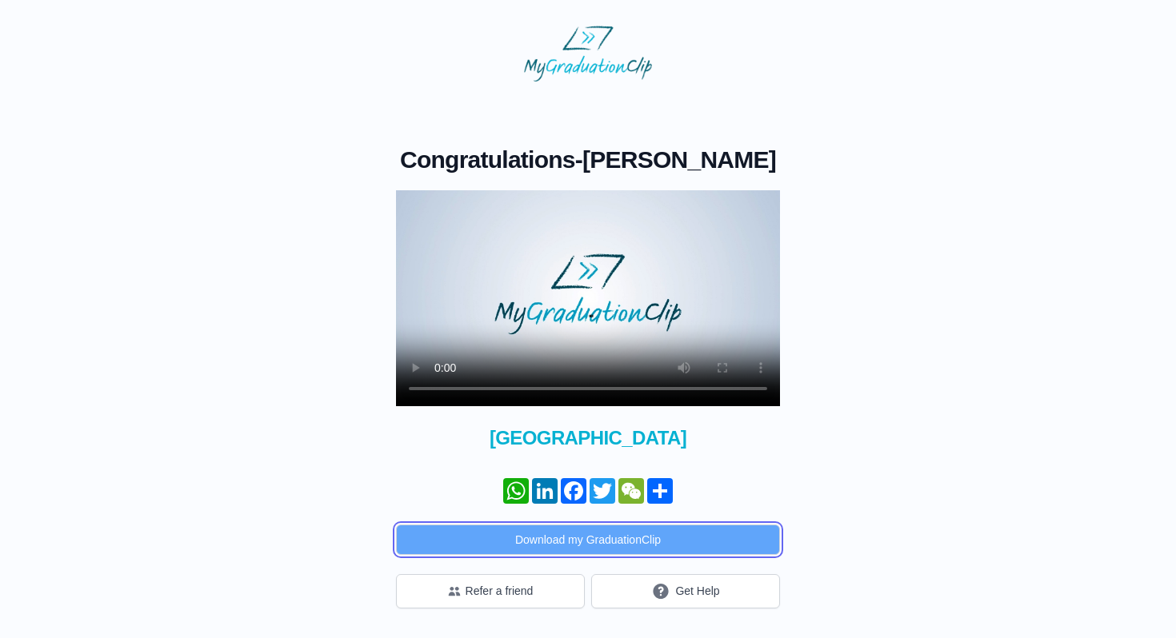
click at [603, 530] on button "Download my GraduationClip" at bounding box center [588, 540] width 384 height 30
